Goal: Feedback & Contribution: Contribute content

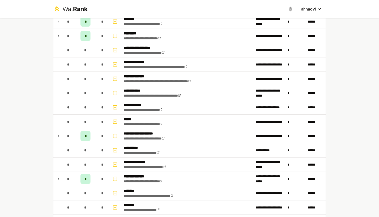
scroll to position [203, 0]
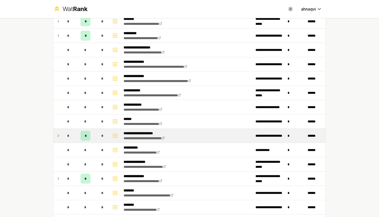
click at [59, 137] on icon at bounding box center [58, 135] width 4 height 6
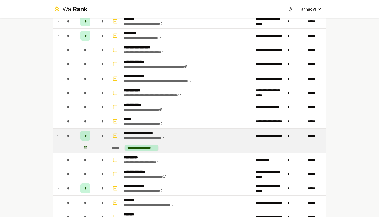
click at [143, 132] on p "**********" at bounding box center [148, 132] width 51 height 5
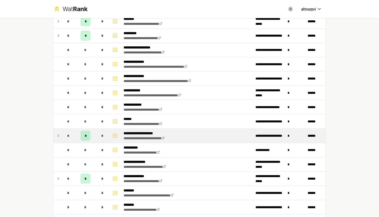
click at [143, 132] on p "**********" at bounding box center [148, 132] width 51 height 5
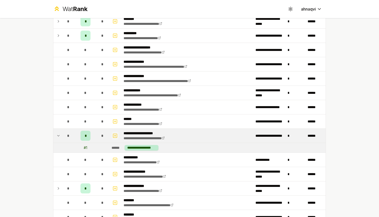
click at [114, 135] on icon "button" at bounding box center [114, 135] width 5 height 6
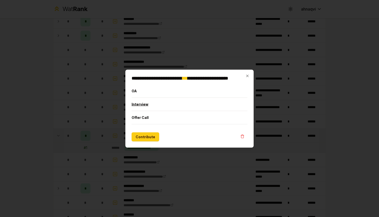
click at [154, 104] on button "Interview" at bounding box center [189, 103] width 116 height 13
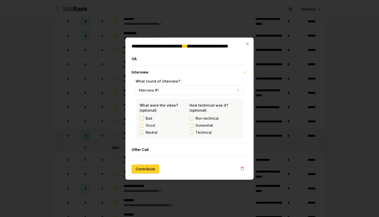
click at [144, 170] on button "Contribute" at bounding box center [145, 168] width 28 height 9
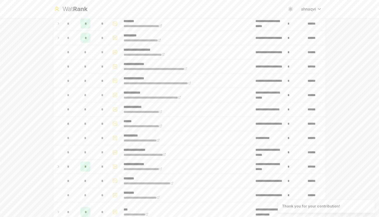
scroll to position [219, 0]
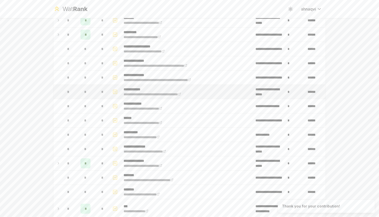
click at [116, 91] on icon "button" at bounding box center [114, 92] width 5 height 6
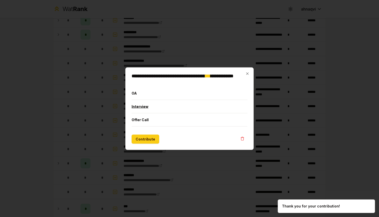
click at [146, 107] on button "Interview" at bounding box center [189, 106] width 116 height 13
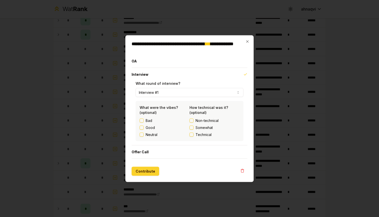
click at [143, 169] on button "Contribute" at bounding box center [145, 170] width 28 height 9
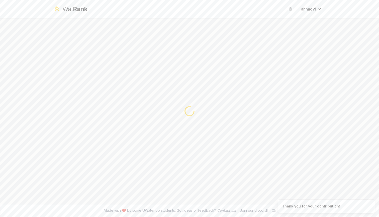
scroll to position [0, 0]
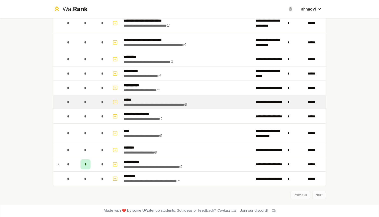
click at [96, 105] on td "*" at bounding box center [102, 102] width 14 height 14
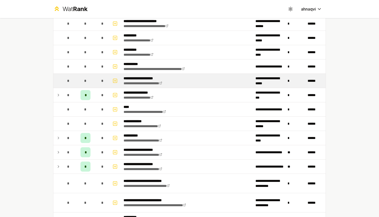
scroll to position [451, 0]
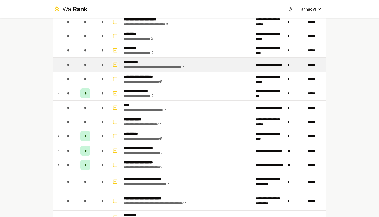
click at [113, 65] on icon "button" at bounding box center [114, 65] width 5 height 6
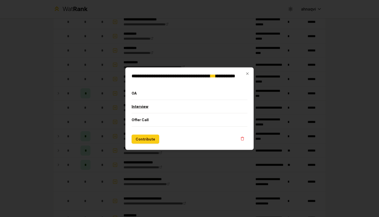
click at [143, 106] on button "Interview" at bounding box center [189, 106] width 116 height 13
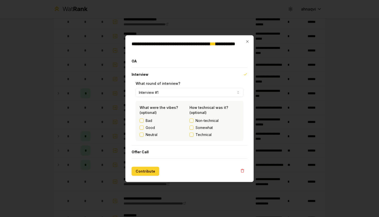
click at [147, 169] on button "Contribute" at bounding box center [145, 170] width 28 height 9
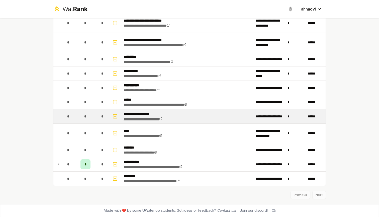
scroll to position [0, 0]
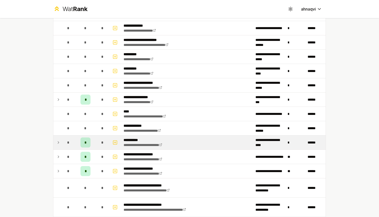
scroll to position [445, 0]
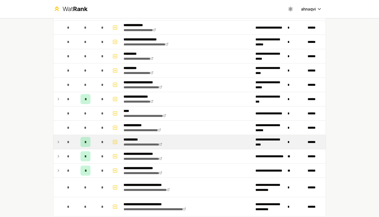
click at [58, 141] on icon at bounding box center [58, 142] width 4 height 6
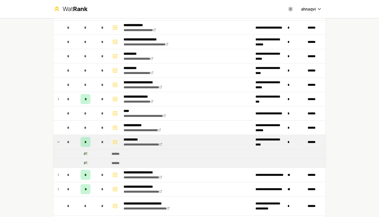
click at [115, 142] on icon "button" at bounding box center [114, 142] width 5 height 6
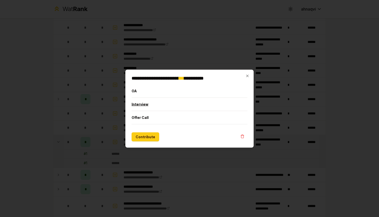
click at [163, 108] on button "Interview" at bounding box center [189, 103] width 116 height 13
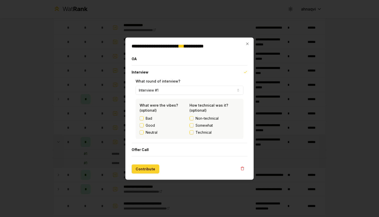
click at [142, 168] on button "Contribute" at bounding box center [145, 168] width 28 height 9
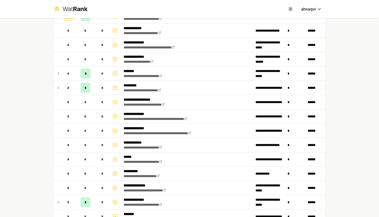
scroll to position [210, 0]
